Goal: Entertainment & Leisure: Consume media (video, audio)

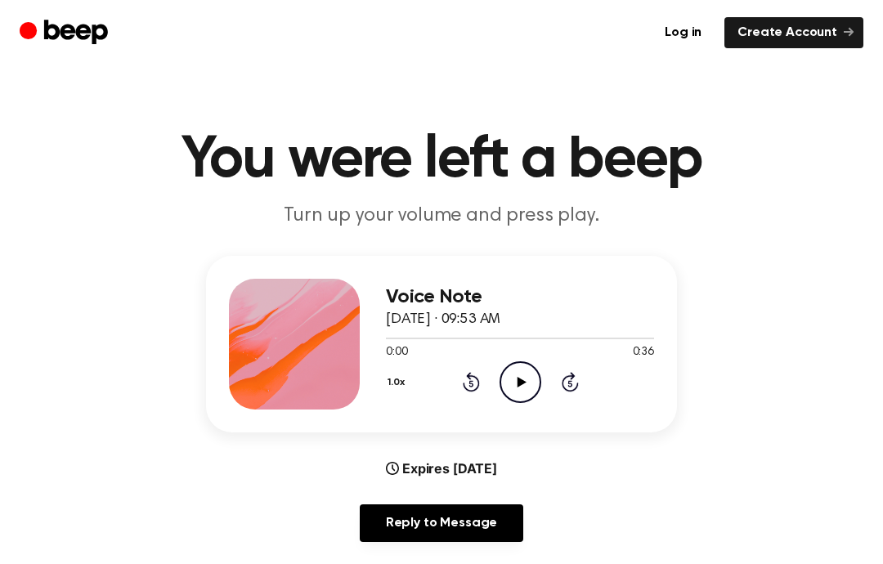
click at [518, 387] on icon "Play Audio" at bounding box center [520, 382] width 42 height 42
click at [527, 365] on icon "Play Audio" at bounding box center [520, 382] width 42 height 42
click at [520, 374] on icon "Pause Audio" at bounding box center [520, 382] width 42 height 42
click at [508, 380] on icon "Play Audio" at bounding box center [520, 382] width 42 height 42
click at [525, 362] on circle at bounding box center [520, 382] width 40 height 40
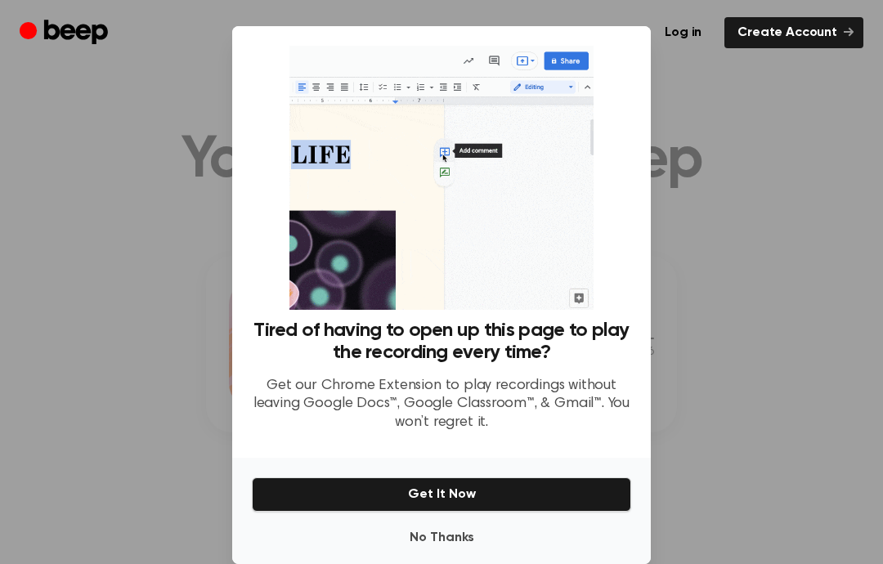
click at [428, 554] on button "No Thanks" at bounding box center [441, 538] width 379 height 33
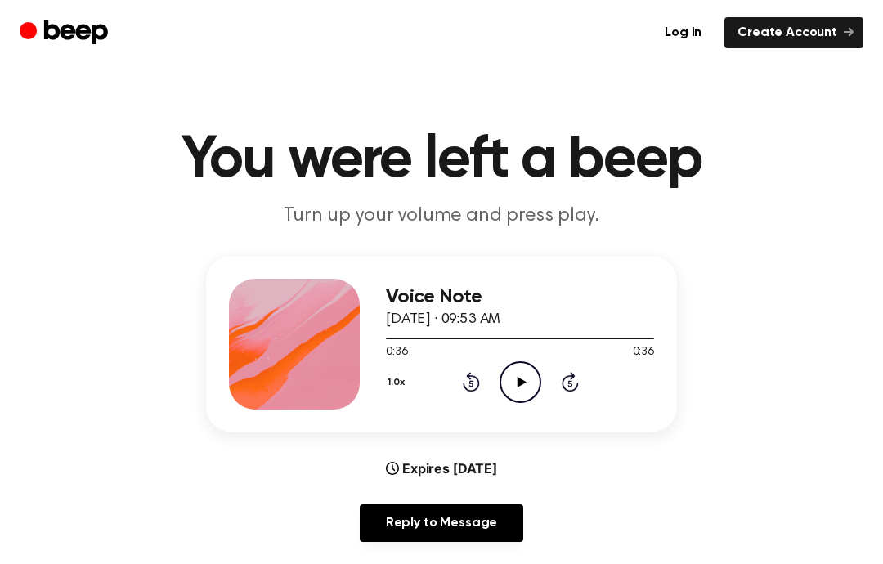
click at [525, 364] on icon "Play Audio" at bounding box center [520, 382] width 42 height 42
click at [528, 373] on icon "Play Audio" at bounding box center [520, 382] width 42 height 42
click at [520, 381] on icon "Pause Audio" at bounding box center [520, 382] width 42 height 42
click at [535, 399] on icon "Play Audio" at bounding box center [520, 382] width 42 height 42
